Goal: Contribute content

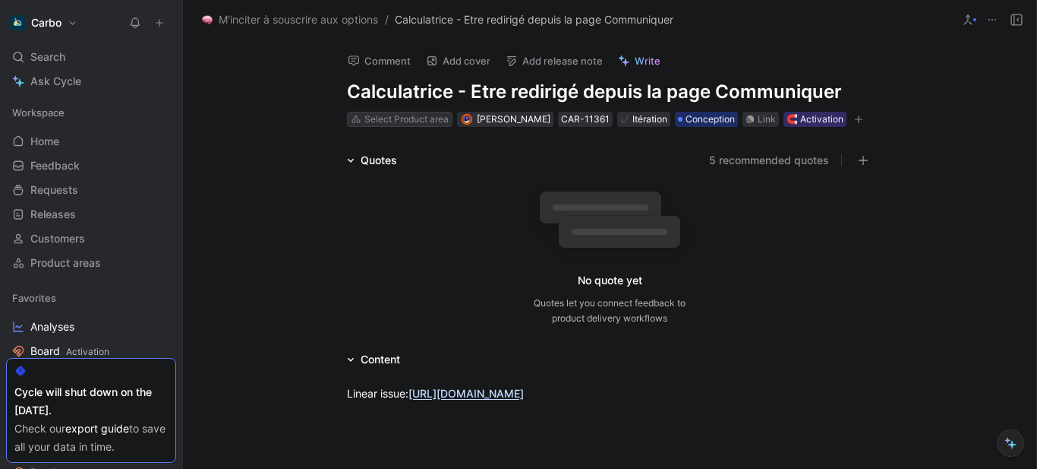
click at [411, 122] on div "Select Product area" at bounding box center [407, 119] width 84 height 15
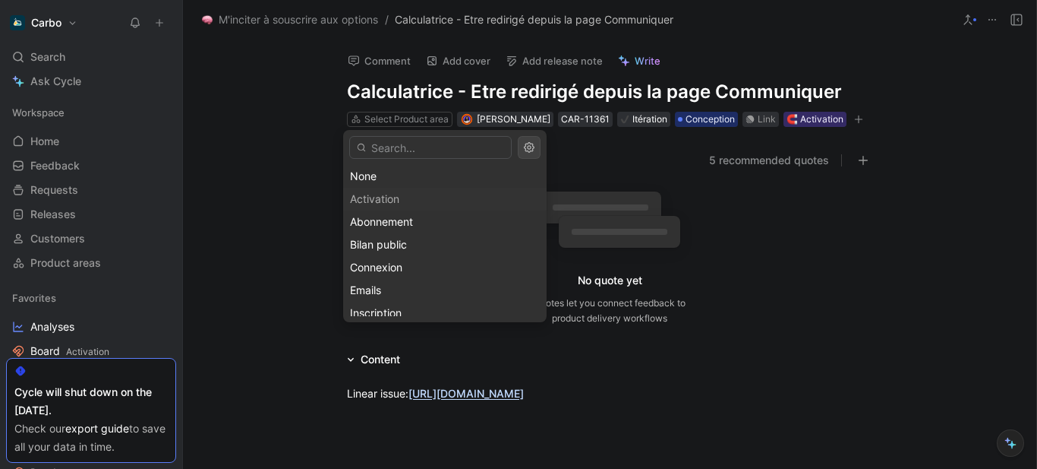
type input "o"
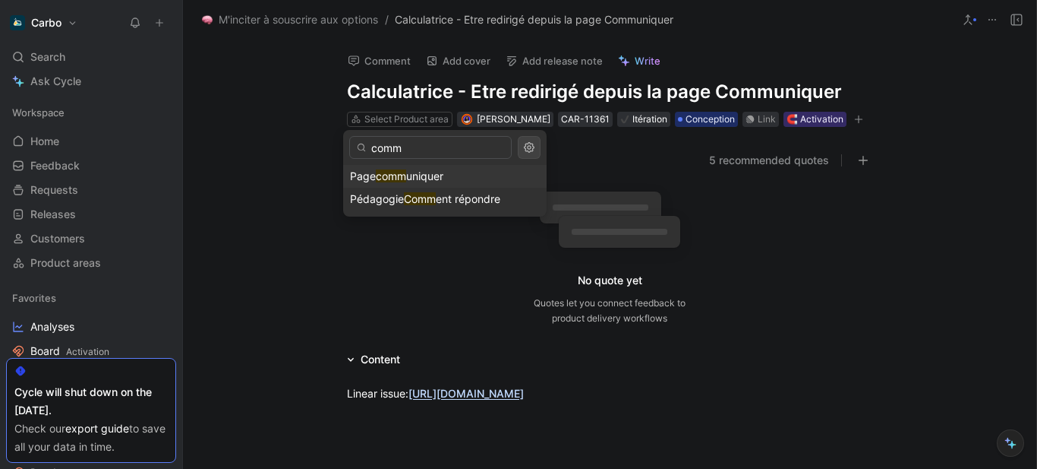
type input "comm"
click at [403, 171] on mark "comm" at bounding box center [391, 175] width 30 height 13
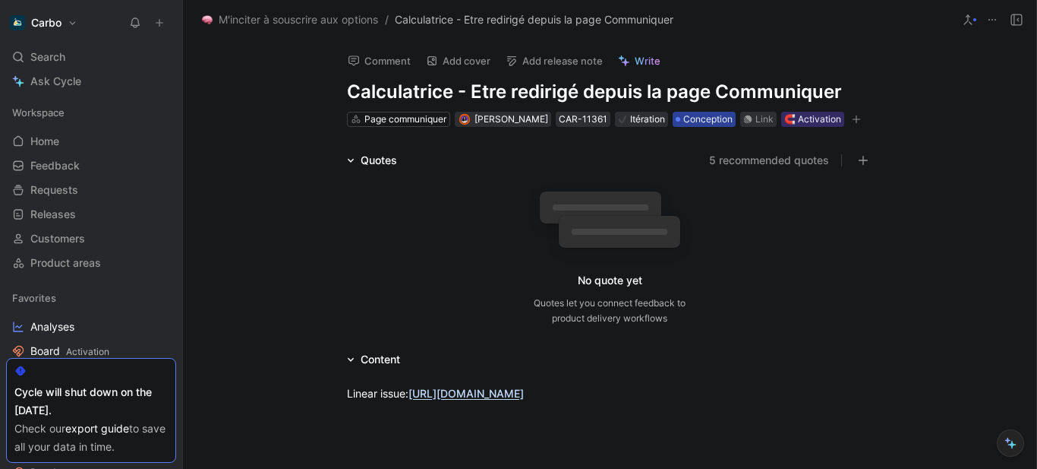
click at [725, 112] on span "Conception" at bounding box center [708, 119] width 49 height 15
click at [761, 169] on button "5 recommended quotes" at bounding box center [769, 160] width 120 height 18
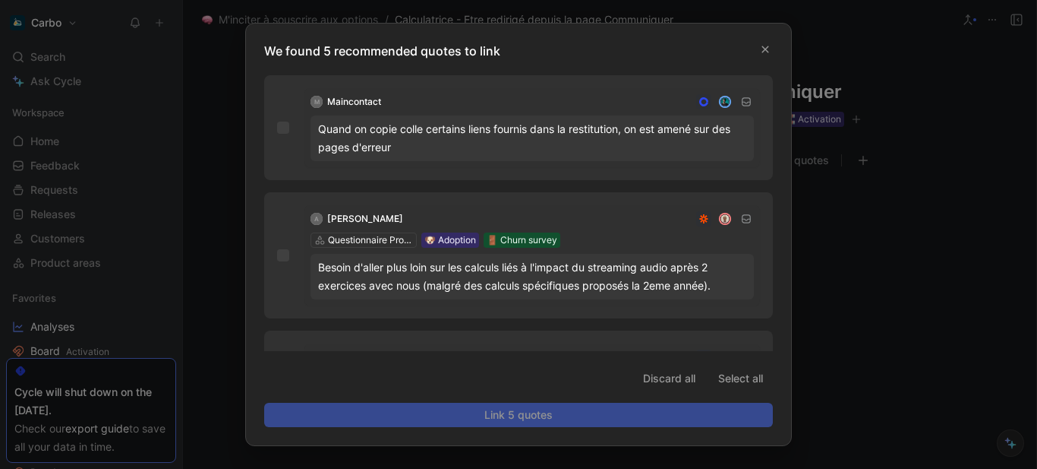
click at [550, 128] on div "Quand on copie colle certains liens fournis dans la restitution, on est amené s…" at bounding box center [532, 138] width 428 height 36
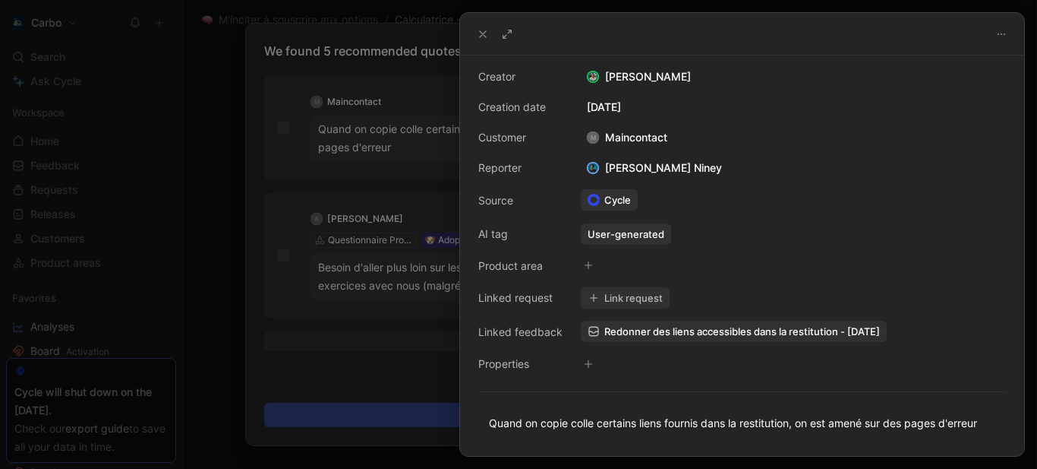
scroll to position [89, 0]
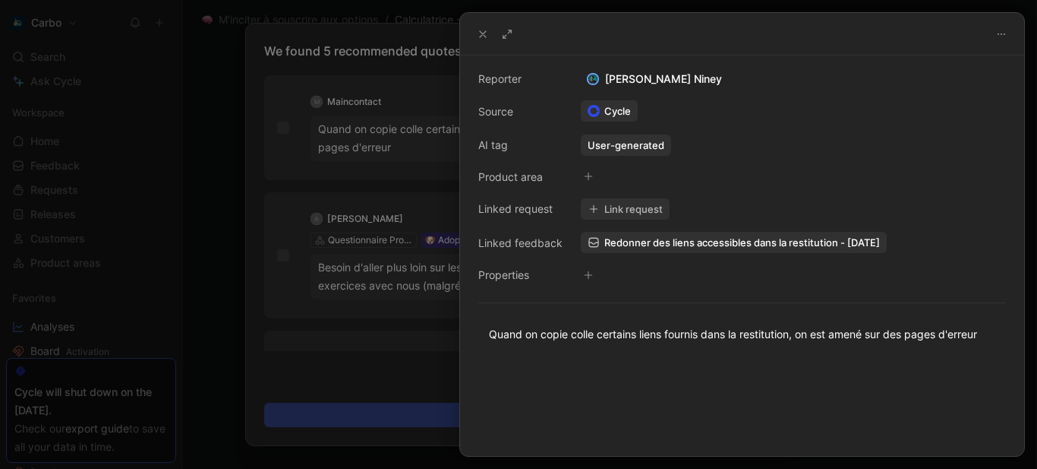
click at [322, 141] on div at bounding box center [518, 234] width 1037 height 469
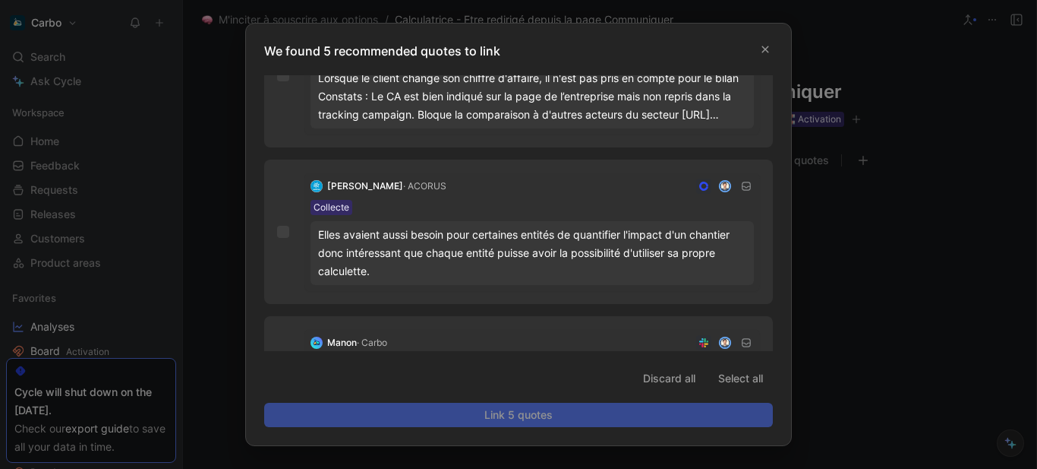
scroll to position [415, 0]
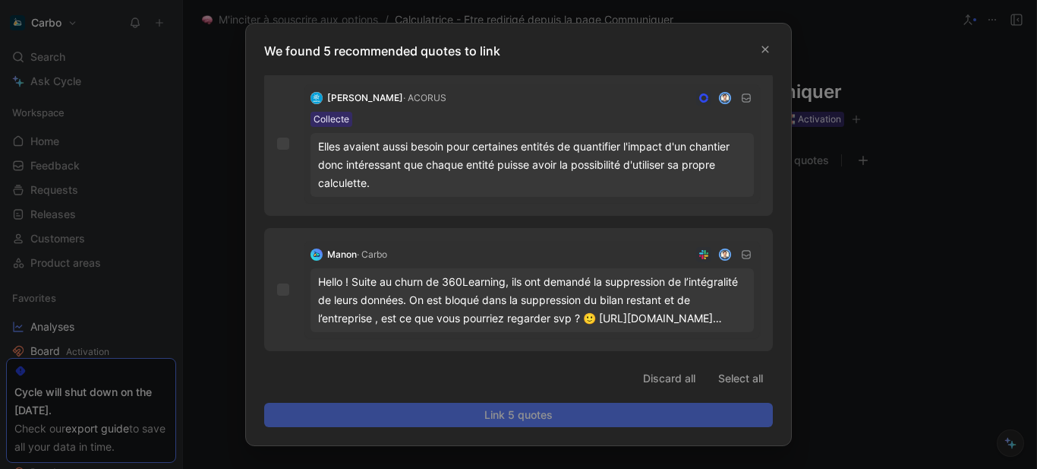
click at [970, 251] on div at bounding box center [518, 234] width 1037 height 469
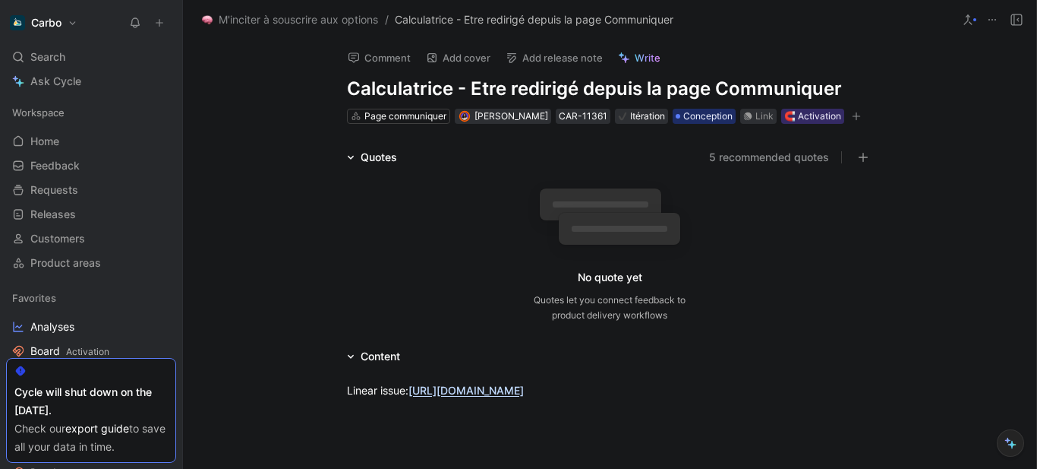
scroll to position [0, 0]
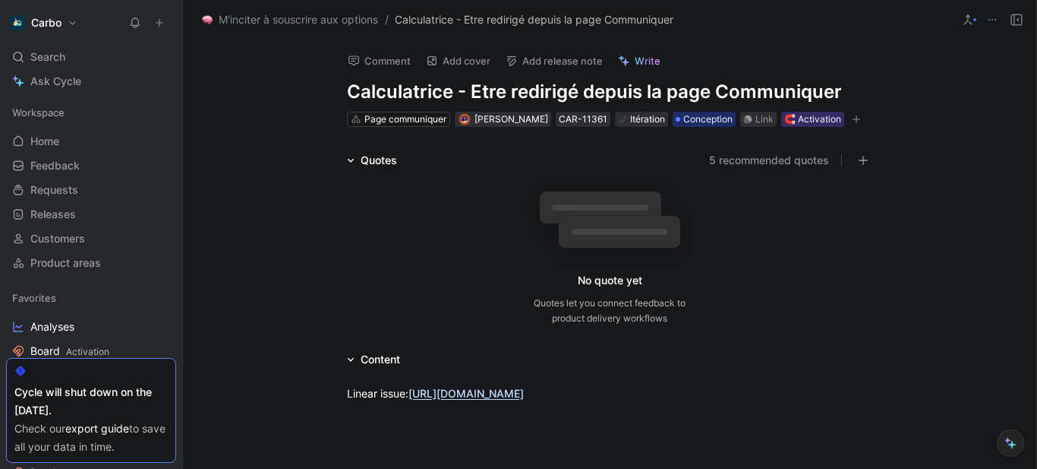
click at [535, 67] on button "Add release note" at bounding box center [554, 60] width 111 height 21
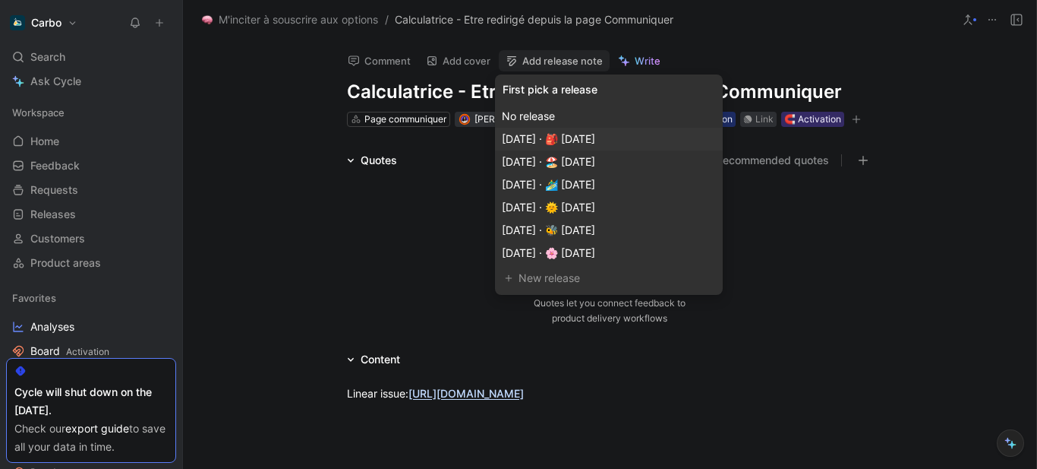
click at [595, 134] on span "[DATE] · 🎒 [DATE]" at bounding box center [548, 138] width 93 height 13
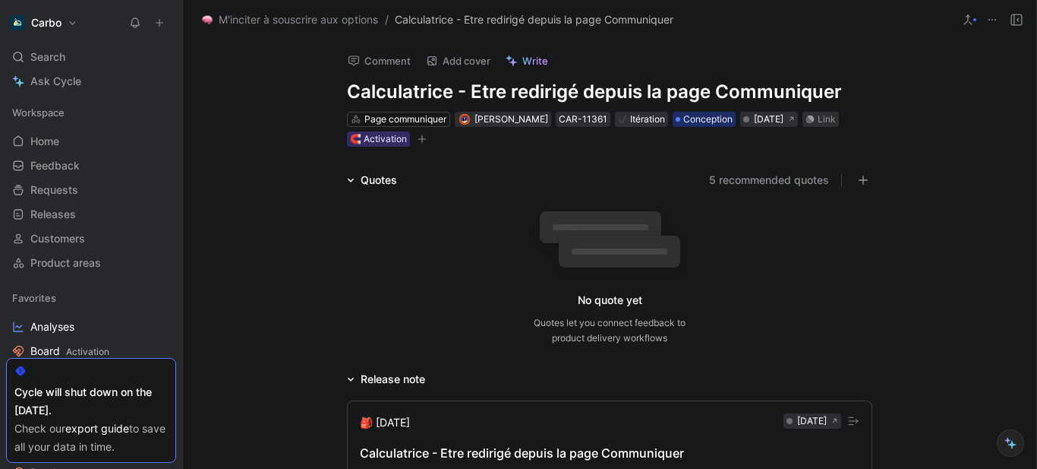
scroll to position [141, 0]
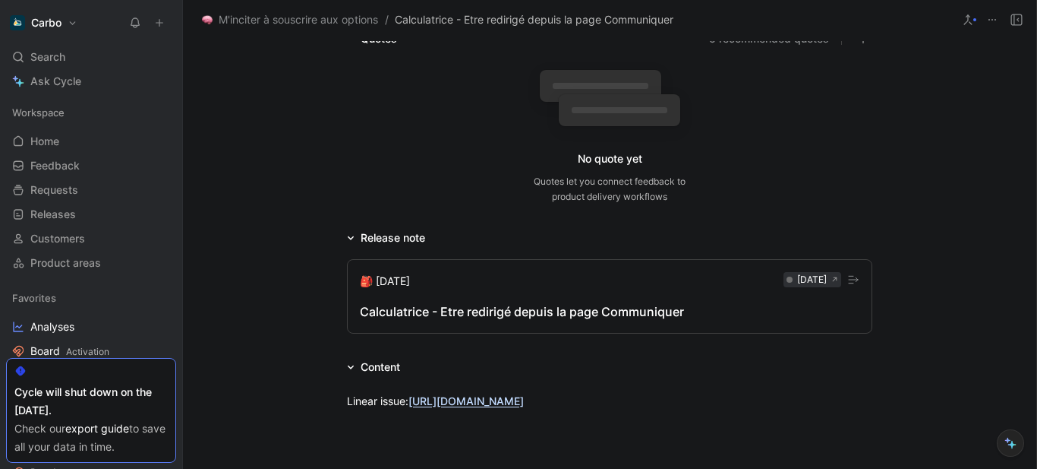
click at [447, 315] on div "Calculatrice - Etre redirigé depuis la page Communiquer" at bounding box center [610, 311] width 500 height 18
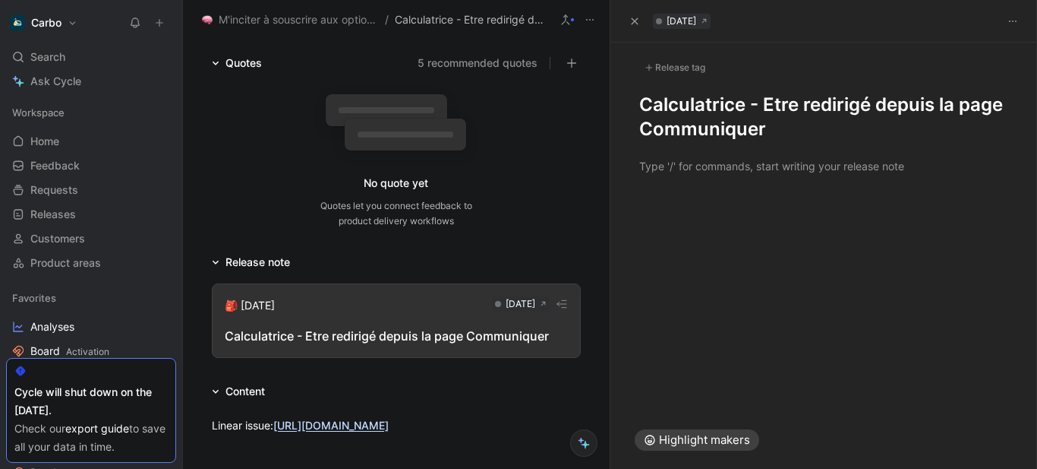
scroll to position [166, 0]
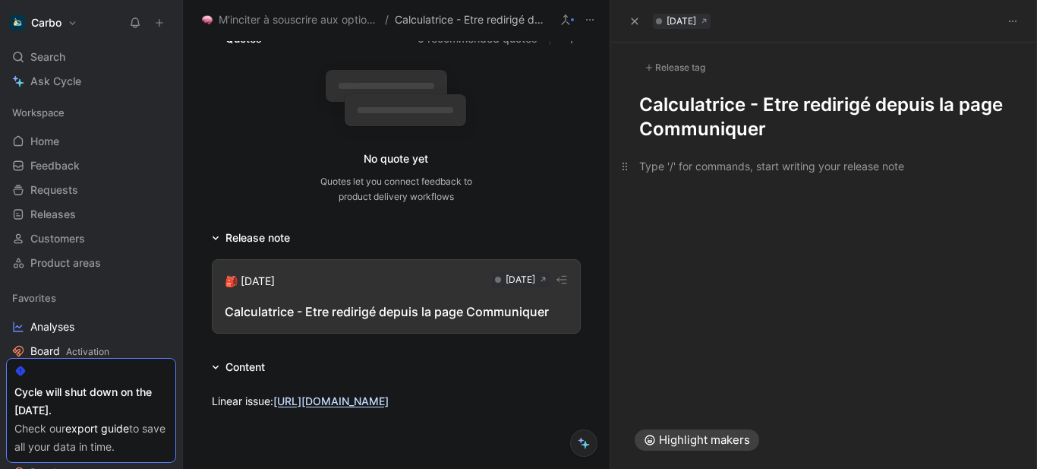
click at [681, 170] on div at bounding box center [825, 166] width 370 height 16
click at [755, 175] on p at bounding box center [825, 165] width 428 height 25
click at [668, 66] on div "Release tag" at bounding box center [675, 67] width 71 height 18
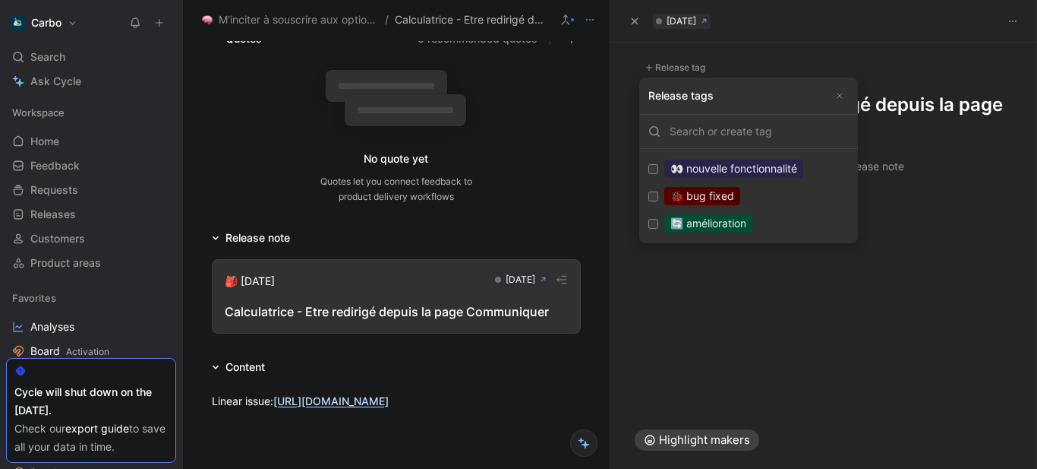
click at [748, 220] on div "🔄 amélioration" at bounding box center [709, 223] width 88 height 18
click at [658, 220] on input "🔄 amélioration Edit" at bounding box center [654, 224] width 10 height 10
checkbox input "true"
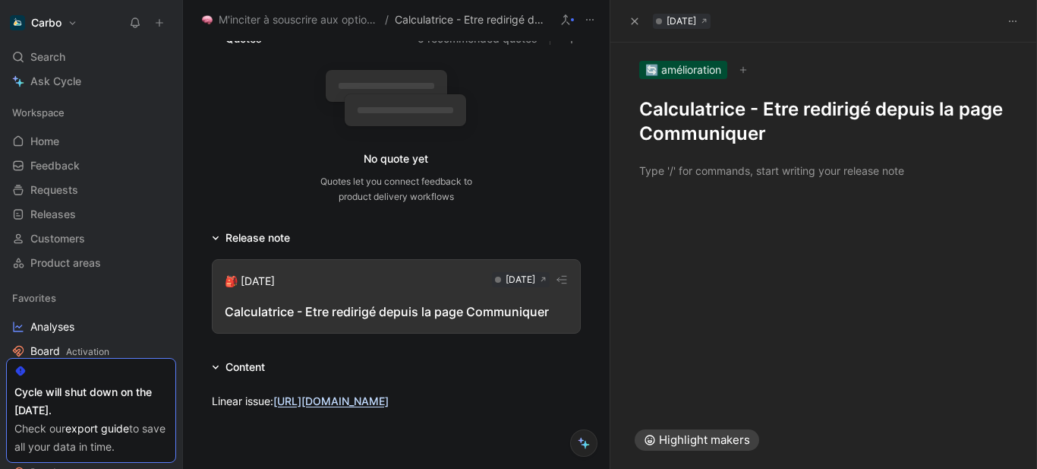
click at [724, 185] on div at bounding box center [825, 170] width 428 height 49
click at [742, 114] on h1 "Calculatrice - Etre redirigé depuis la page Communiquer" at bounding box center [825, 121] width 370 height 49
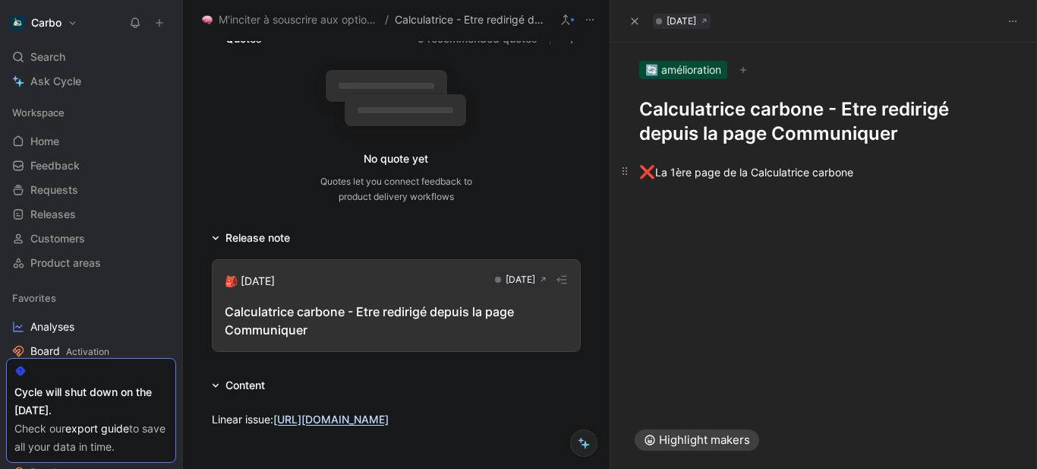
click at [894, 180] on div "❌ La 1ère page de la Calculatrice carbone" at bounding box center [825, 173] width 370 height 20
click at [868, 176] on div "❌ La 1ère page de la Calculatrice carbone (feu Simulateur)" at bounding box center [825, 173] width 370 height 20
click at [935, 172] on div "❌ La 1ère page de la Calculatrice carbone (feu Simulateur)" at bounding box center [825, 173] width 370 height 20
click at [981, 169] on div "❌ La 1ère page de la Calculatrice carbone (feu Simulateur 💀 )" at bounding box center [825, 173] width 370 height 20
click at [977, 174] on div "❌ La 1ère page de la Calculatrice carbone (feu Simulateur)" at bounding box center [825, 173] width 370 height 20
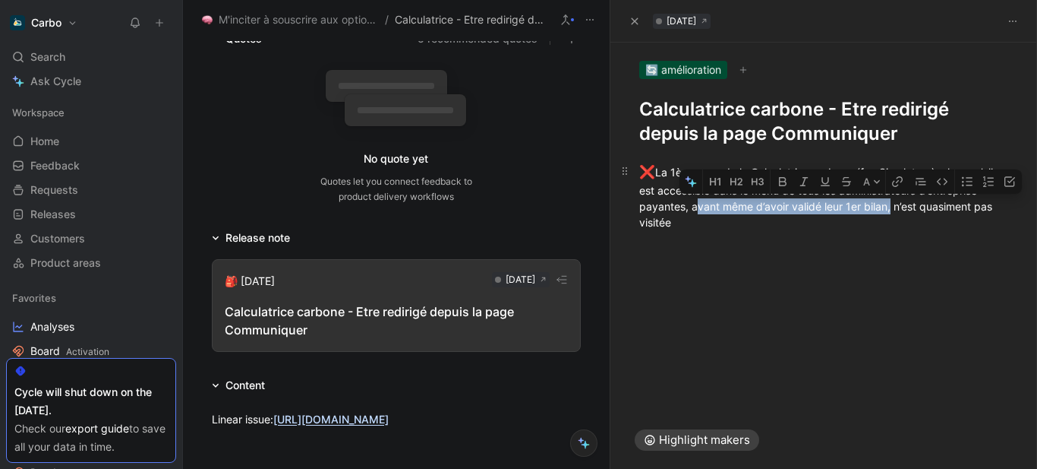
drag, startPoint x: 918, startPoint y: 207, endPoint x: 948, endPoint y: 206, distance: 29.6
click at [948, 206] on div "❌ La 1ère page de la Calculatrice carbone (feu Simulateur), alors qu’elle est a…" at bounding box center [825, 197] width 370 height 68
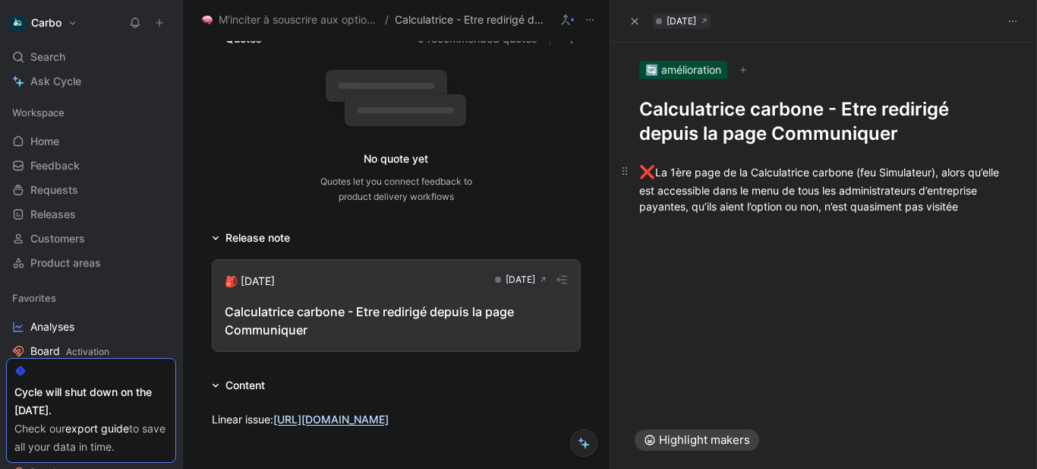
click at [785, 214] on div "❌ La 1ère page de la Calculatrice carbone (feu Simulateur), alors qu’elle est a…" at bounding box center [825, 189] width 370 height 52
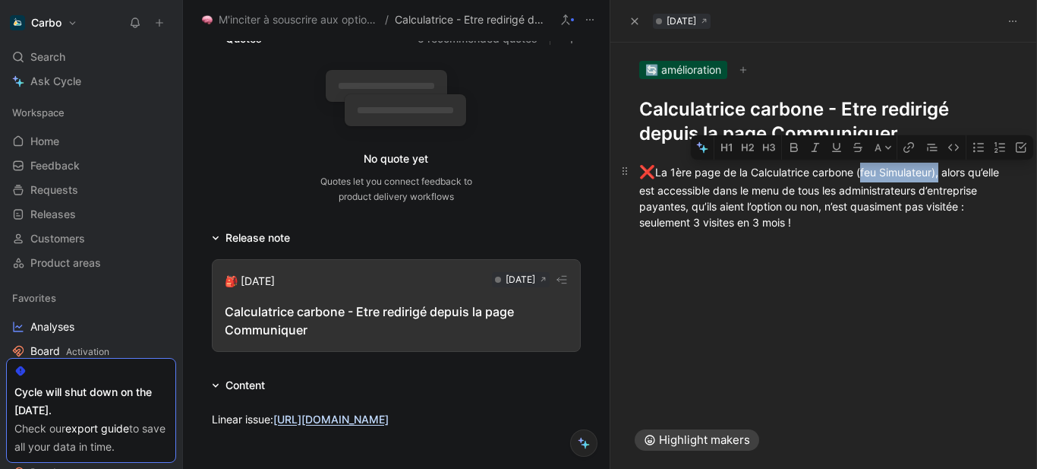
drag, startPoint x: 860, startPoint y: 169, endPoint x: 940, endPoint y: 175, distance: 79.9
click at [940, 175] on div "❌ La 1ère page de la Calculatrice carbone (feu Simulateur), alors qu’elle est a…" at bounding box center [825, 197] width 370 height 68
click at [815, 145] on icon "button" at bounding box center [816, 147] width 12 height 12
click at [627, 261] on p at bounding box center [825, 248] width 428 height 25
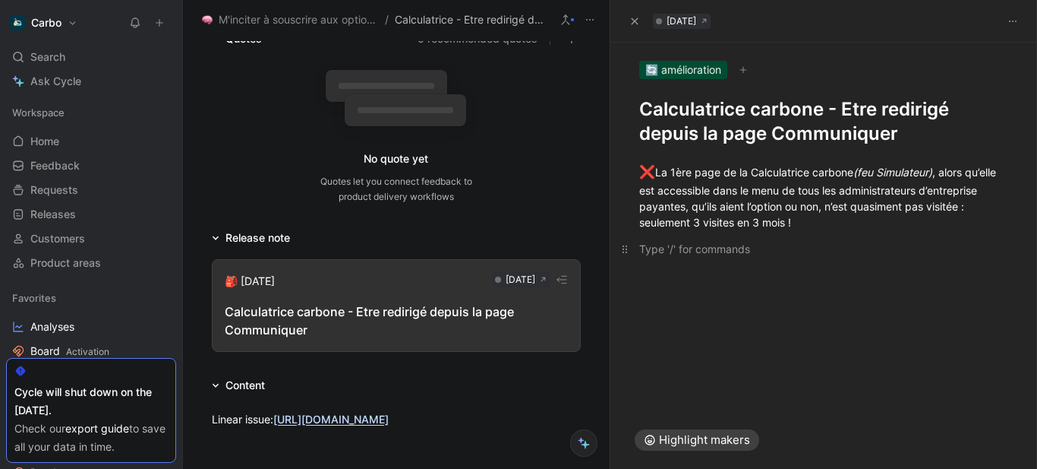
click at [727, 245] on div at bounding box center [825, 249] width 370 height 16
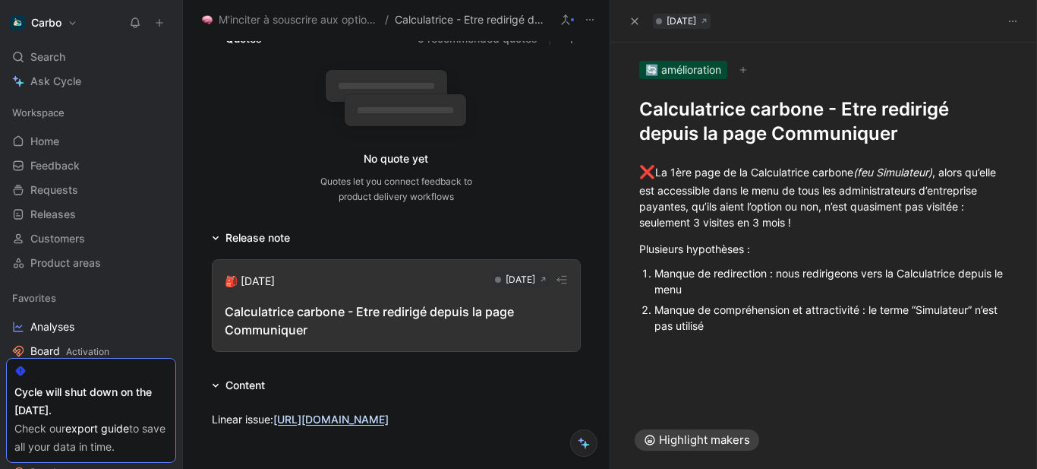
click at [872, 311] on div "Manque de compréhension et attractivité : le terme “Simulateur” n’est pas utili…" at bounding box center [832, 318] width 355 height 32
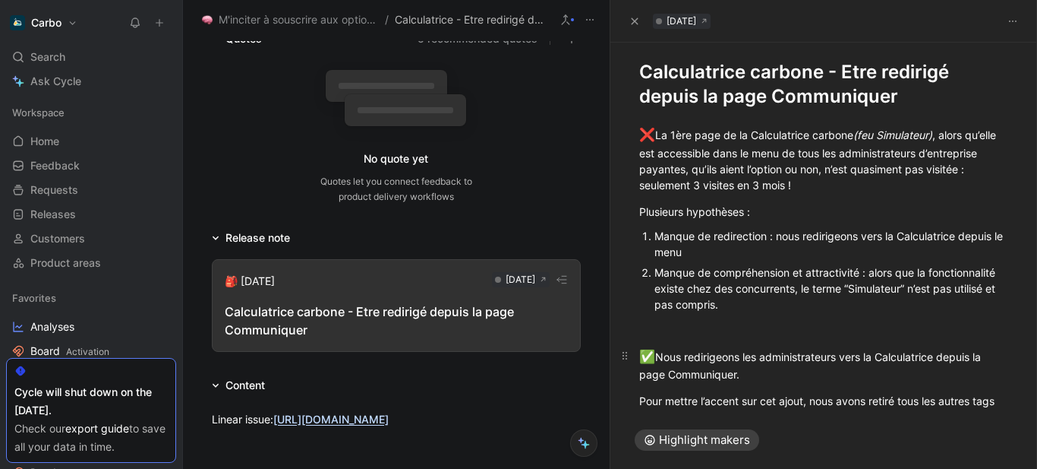
scroll to position [53, 0]
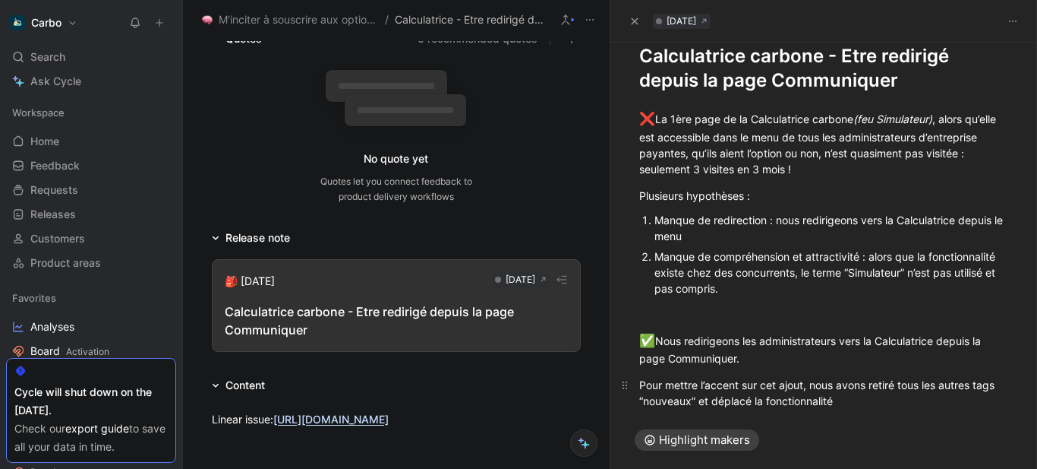
drag, startPoint x: 759, startPoint y: 394, endPoint x: 812, endPoint y: 393, distance: 53.2
click at [812, 393] on div "Pour mettre l’accent sur cet ajout, nous avons retiré tous les autres tags “nou…" at bounding box center [825, 393] width 370 height 32
click at [776, 400] on div "Pour mettre l’accent sur cet ajout, nous avons retiré tous les autres tags “nou…" at bounding box center [825, 393] width 370 height 32
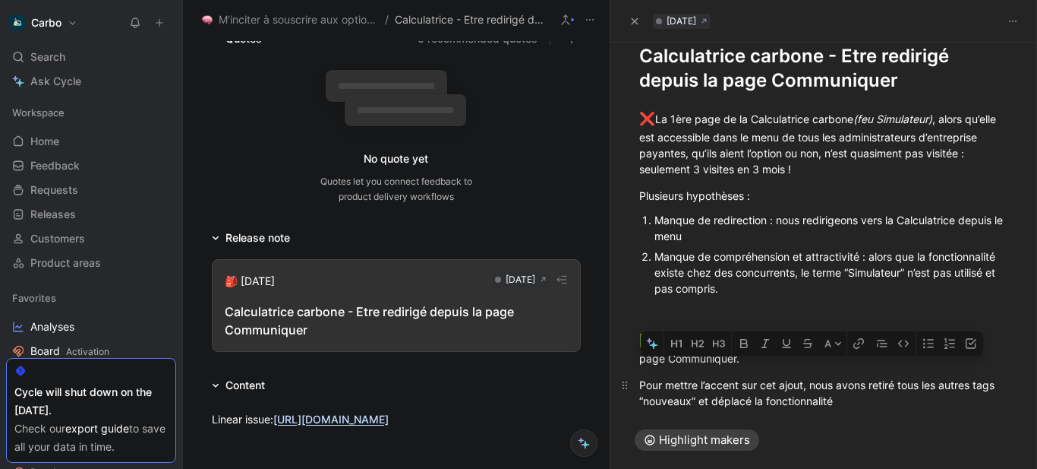
drag, startPoint x: 842, startPoint y: 400, endPoint x: 863, endPoint y: 374, distance: 34.0
click at [863, 377] on div "Pour mettre l’accent sur cet ajout, nous avons retiré tous les autres tags “nou…" at bounding box center [825, 393] width 370 height 32
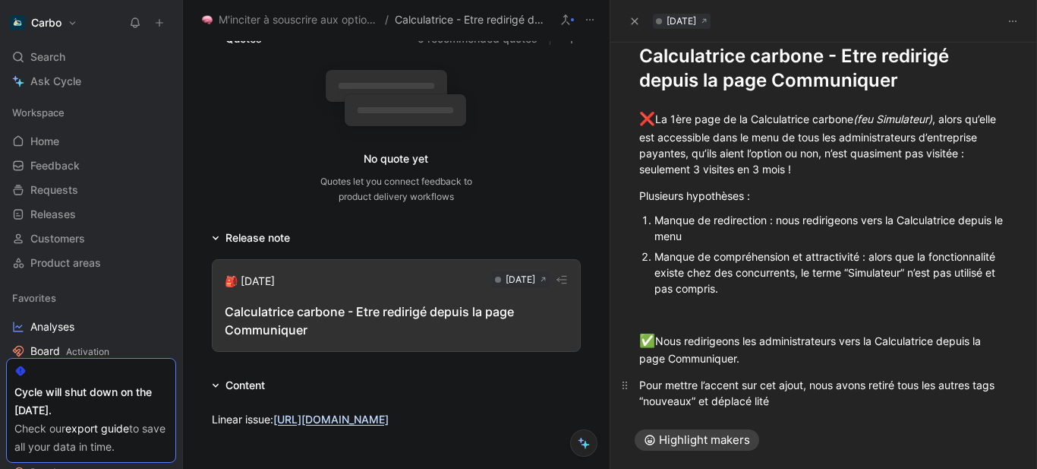
scroll to position [86, 0]
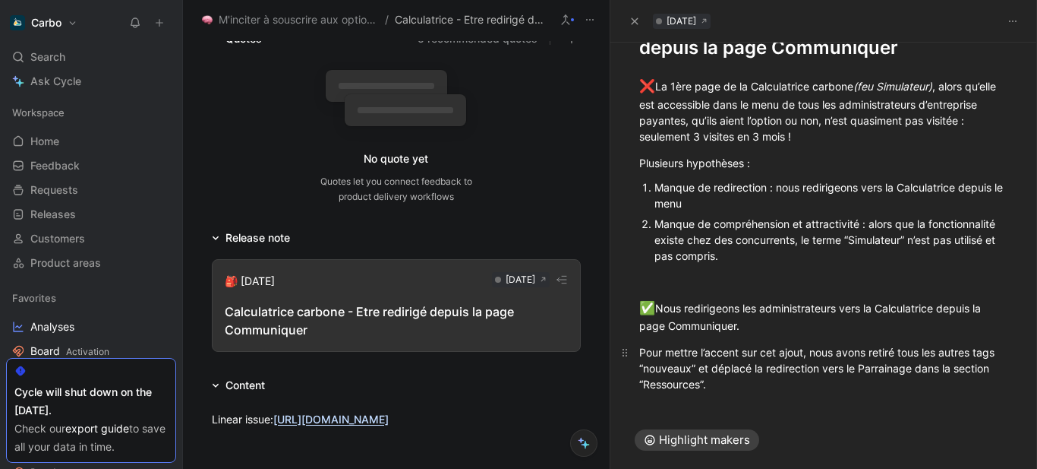
click at [887, 369] on div "Pour mettre l’accent sur cet ajout, nous avons retiré tous les autres tags “nou…" at bounding box center [825, 368] width 370 height 48
click at [835, 386] on div "Pour mettre l’accent sur cet ajout, nous avons retiré tous les autres tags “nou…" at bounding box center [825, 368] width 370 height 48
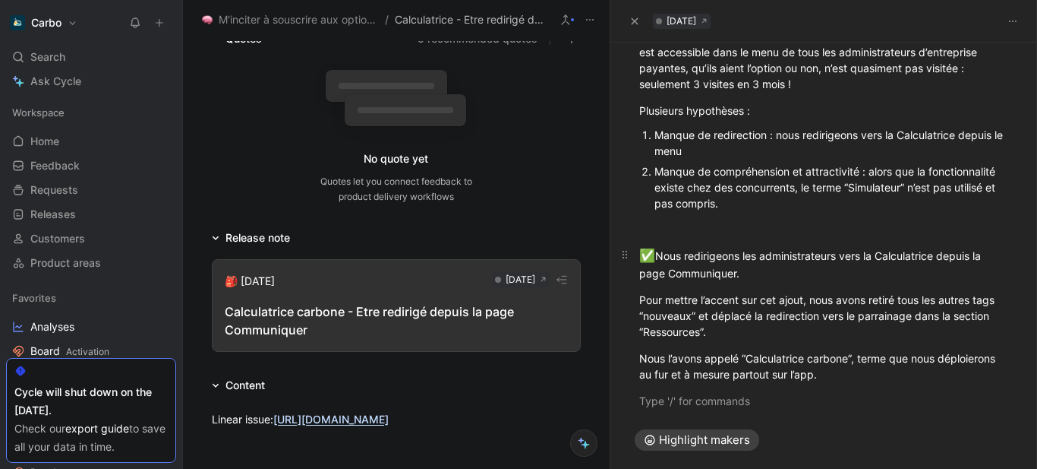
scroll to position [171, 0]
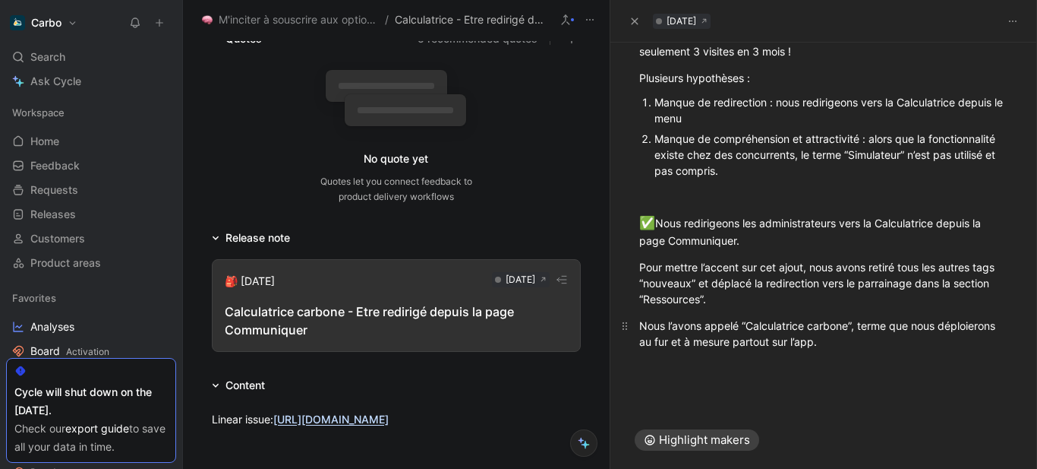
drag, startPoint x: 641, startPoint y: 343, endPoint x: 675, endPoint y: 340, distance: 34.3
click at [675, 340] on div "Nous l’avons appelé “Calculatrice carbone”, terme que nous déploierons au fur e…" at bounding box center [825, 333] width 370 height 32
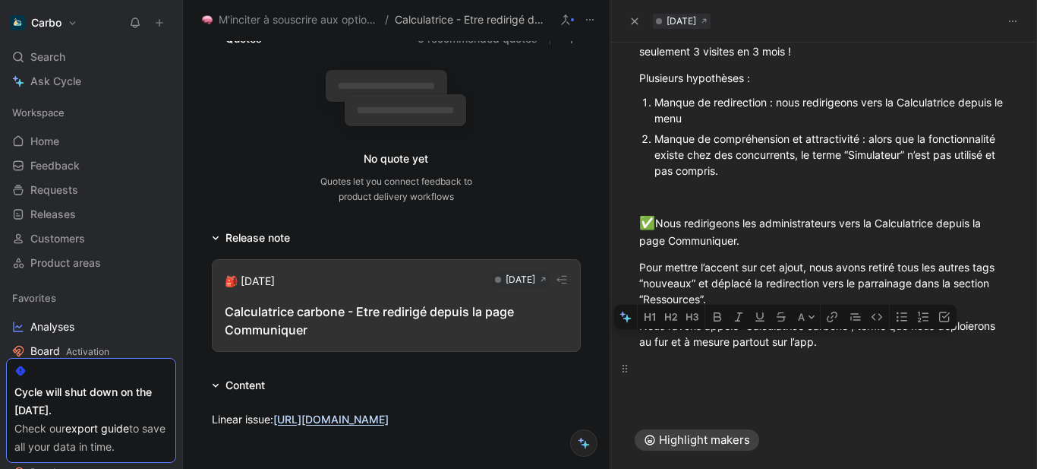
click at [773, 365] on div at bounding box center [825, 368] width 370 height 16
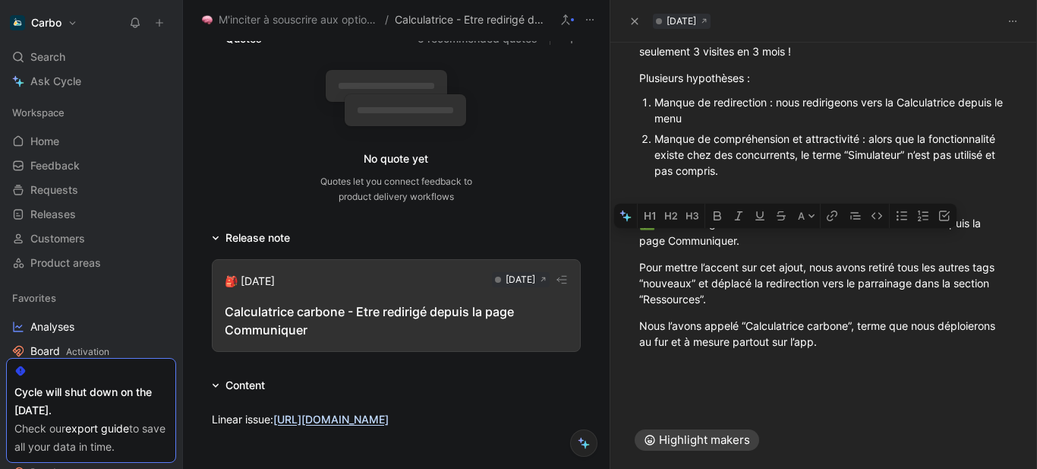
drag, startPoint x: 637, startPoint y: 240, endPoint x: 737, endPoint y: 242, distance: 100.3
click at [737, 242] on p "✅ Nous redirigeons les administrateurs vers la Calculatrice depuis la page Comm…" at bounding box center [825, 231] width 428 height 45
click at [717, 214] on icon "button" at bounding box center [718, 216] width 12 height 12
click at [778, 291] on div "Pour mettre l’accent sur cet ajout, nous avons retiré tous les autres tags “nou…" at bounding box center [825, 283] width 370 height 48
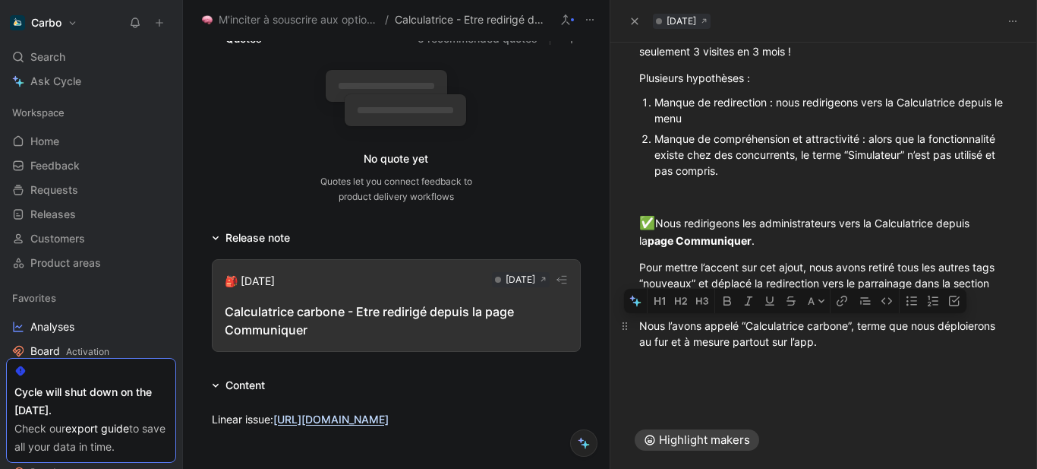
drag, startPoint x: 740, startPoint y: 324, endPoint x: 853, endPoint y: 324, distance: 113.2
click at [853, 324] on div "Nous l’avons appelé “Calculatrice carbone”, terme que nous déploierons au fur e…" at bounding box center [825, 333] width 370 height 32
click at [725, 302] on icon "button" at bounding box center [727, 300] width 8 height 9
click at [687, 226] on div "✅ Nous redirigeons les administrateurs vers la Calculatrice depuis la page Comm…" at bounding box center [825, 231] width 370 height 36
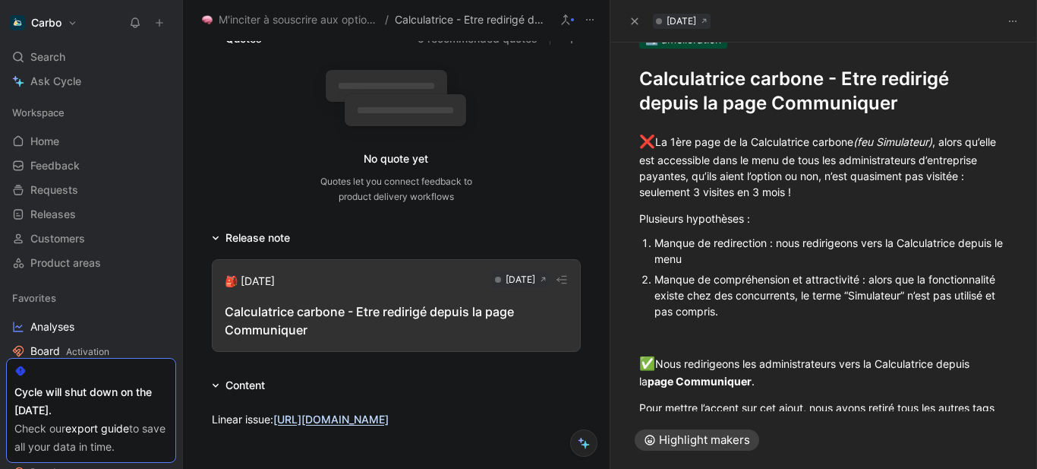
scroll to position [33, 0]
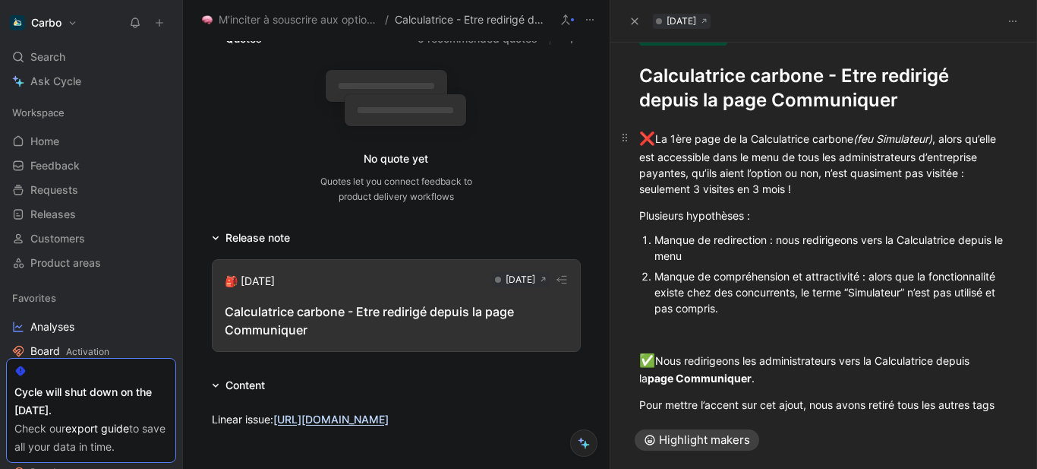
drag, startPoint x: 777, startPoint y: 174, endPoint x: 768, endPoint y: 173, distance: 9.1
click at [768, 173] on div "❌ La 1ère page de la Calculatrice carbone (feu Simulateur) , alors qu’elle est …" at bounding box center [825, 163] width 370 height 68
click at [766, 178] on div "❌ La 1ère page de la Calculatrice carbone (feu Simulateur) , alors qu’elle est …" at bounding box center [825, 163] width 370 height 68
click at [807, 216] on div "Plusieurs hypothèses :" at bounding box center [825, 215] width 370 height 16
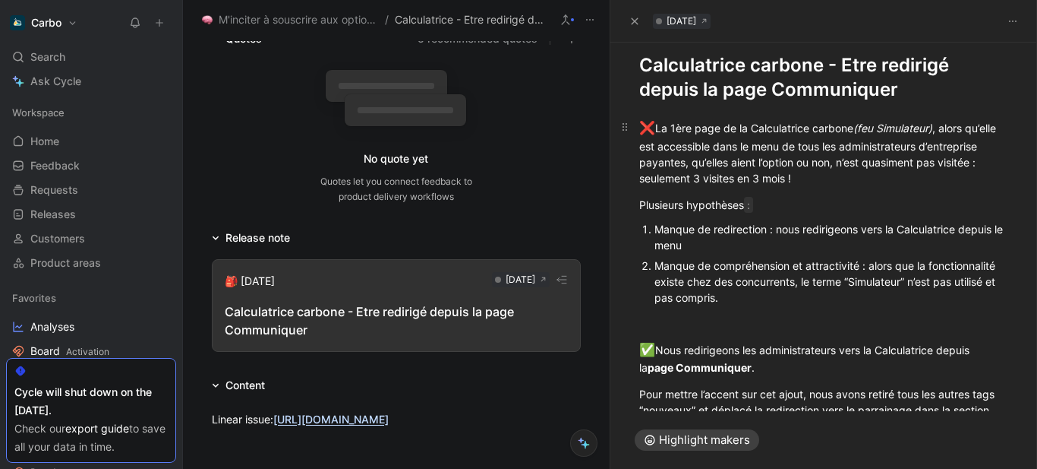
click at [755, 178] on div "❌ La 1ère page de la Calculatrice carbone (feu Simulateur) , alors qu’elle est …" at bounding box center [825, 152] width 370 height 68
click at [848, 182] on div "❌ La 1ère page de la Calculatrice carbone (feu Simulateur) , alors qu’elle est …" at bounding box center [825, 152] width 370 height 68
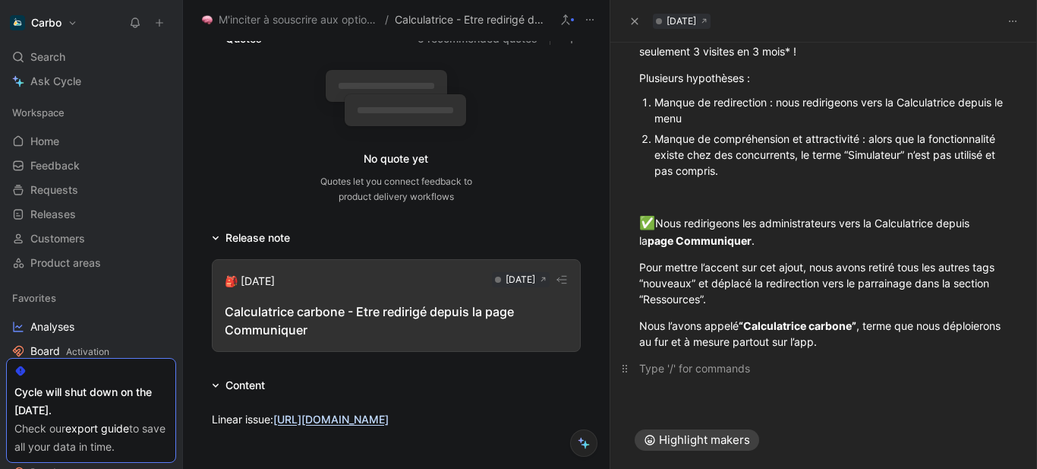
click at [684, 379] on p at bounding box center [825, 367] width 428 height 25
click at [649, 393] on div "*Source : Metabase" at bounding box center [825, 395] width 370 height 16
drag, startPoint x: 645, startPoint y: 394, endPoint x: 800, endPoint y: 398, distance: 155.0
click at [800, 398] on div "❌ La 1ère page de la Calculatrice carbone (feu Simulateur) , alors qu’elle est …" at bounding box center [825, 197] width 428 height 444
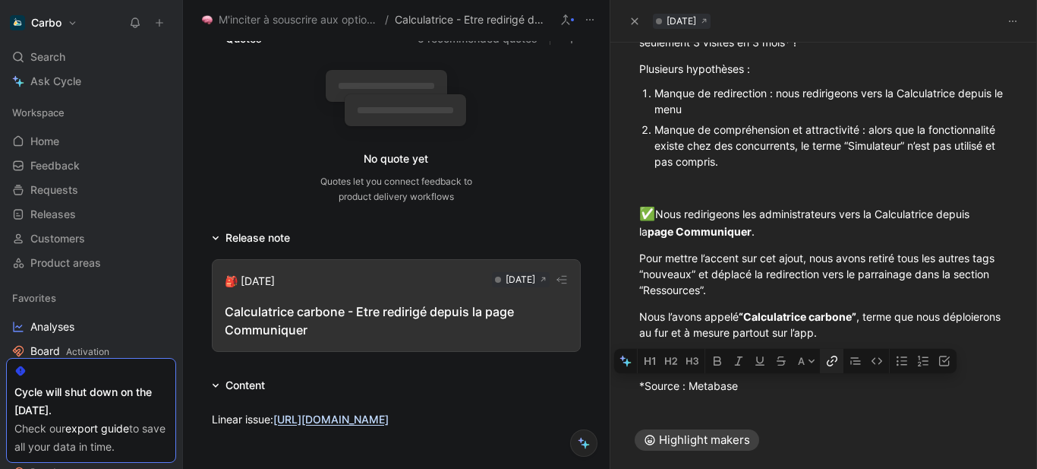
click at [829, 367] on button "button" at bounding box center [832, 361] width 23 height 24
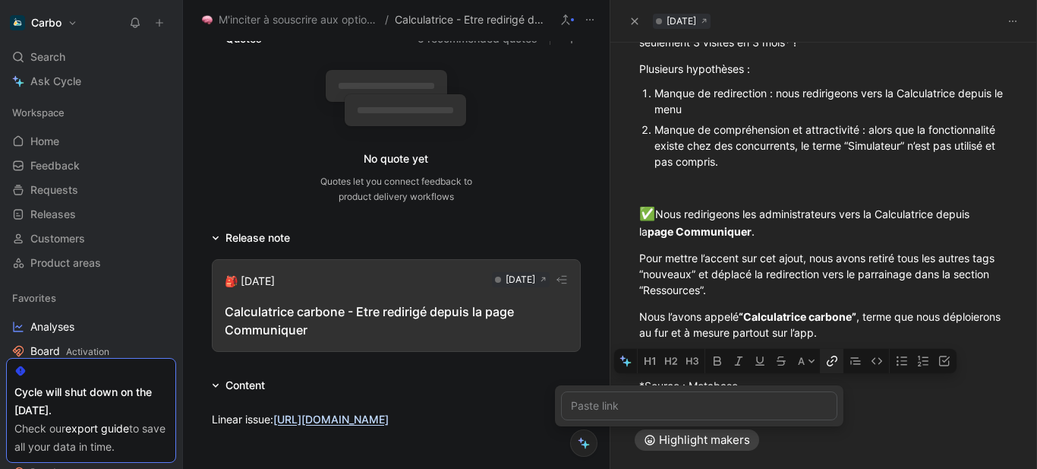
type input "[URL][DOMAIN_NAME].."
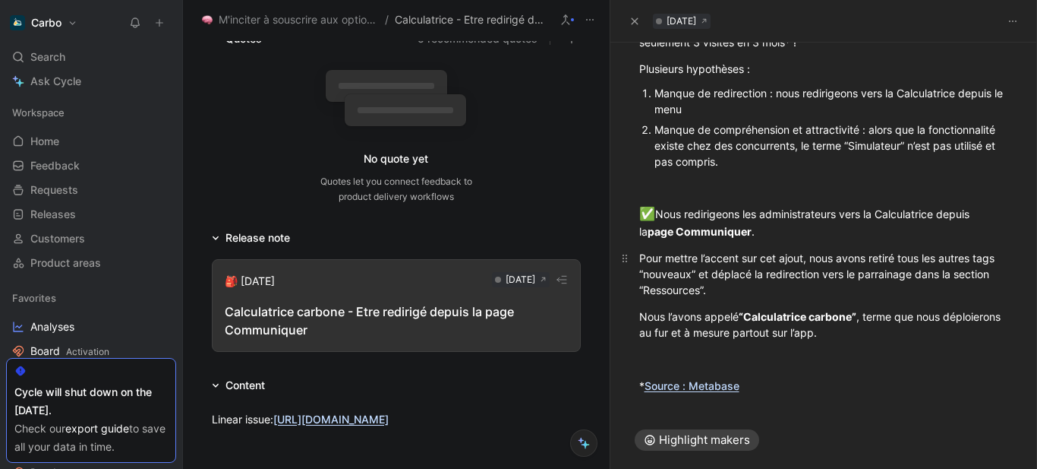
click at [715, 295] on div "Pour mettre l’accent sur cet ajout, nous avons retiré tous les autres tags “nou…" at bounding box center [825, 274] width 370 height 48
click at [756, 263] on div "Pour mettre l’accent sur cet ajout, nous avons retiré tous les autres tags “nou…" at bounding box center [825, 274] width 370 height 48
